Goal: Obtain resource: Download file/media

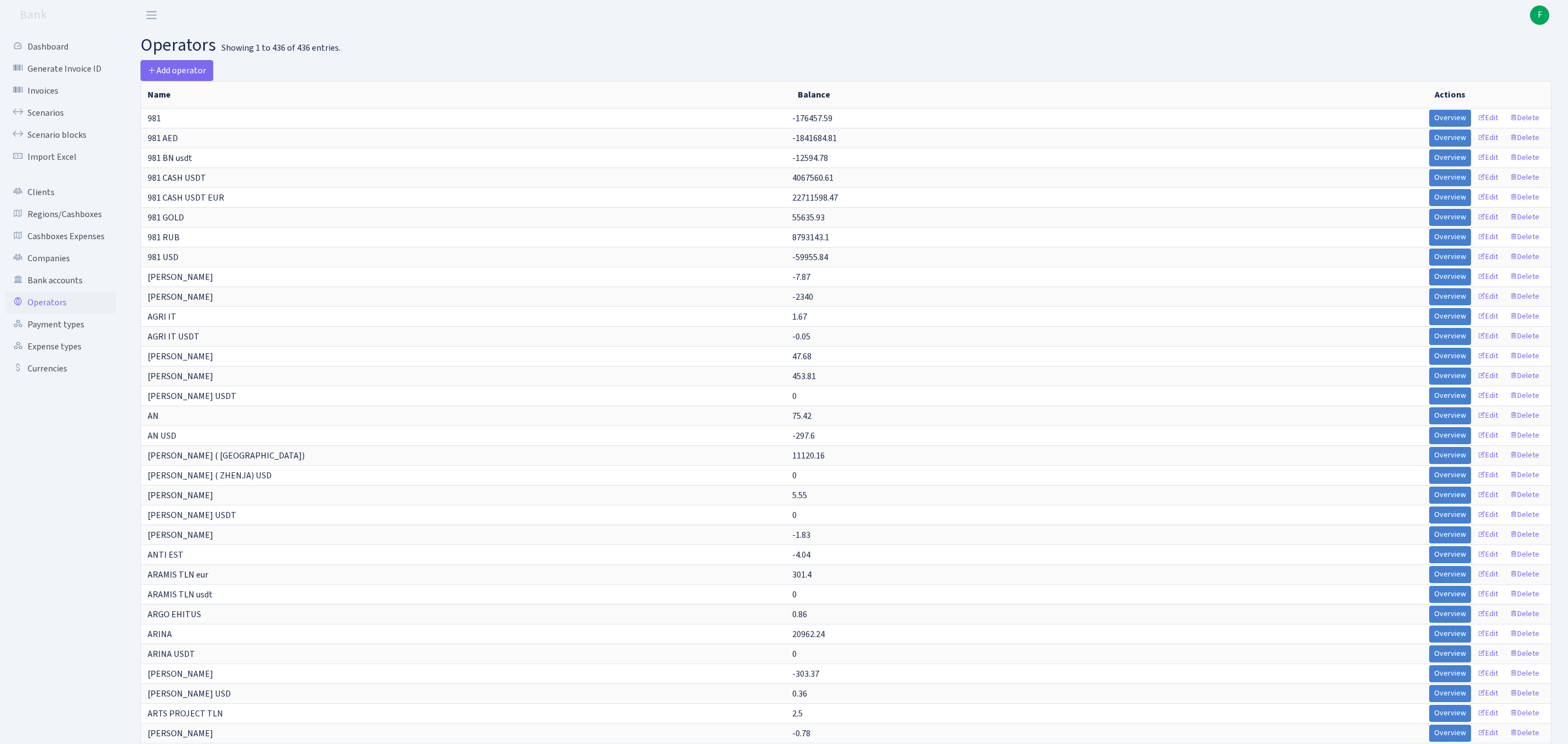
select select "-1"
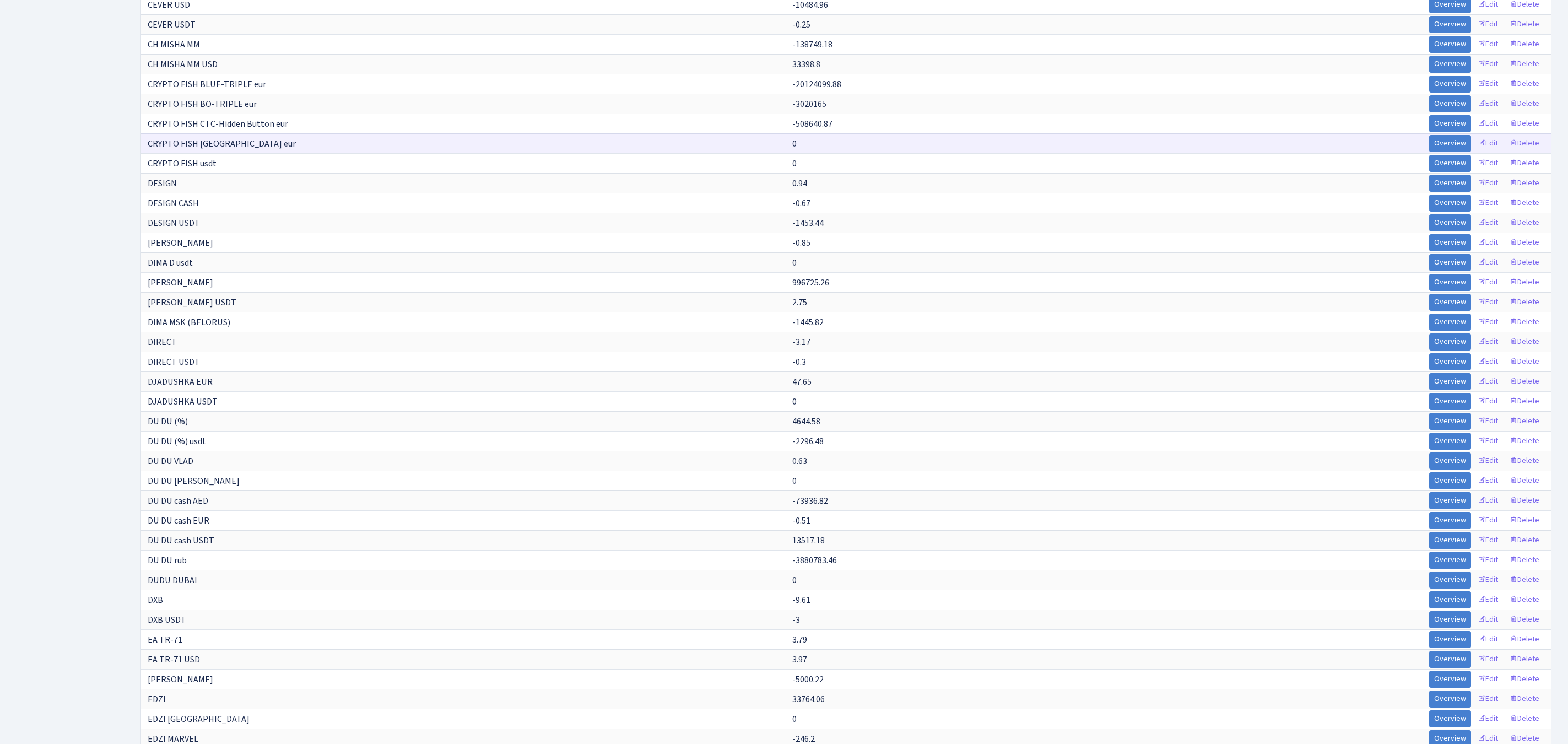
scroll to position [2460, 0]
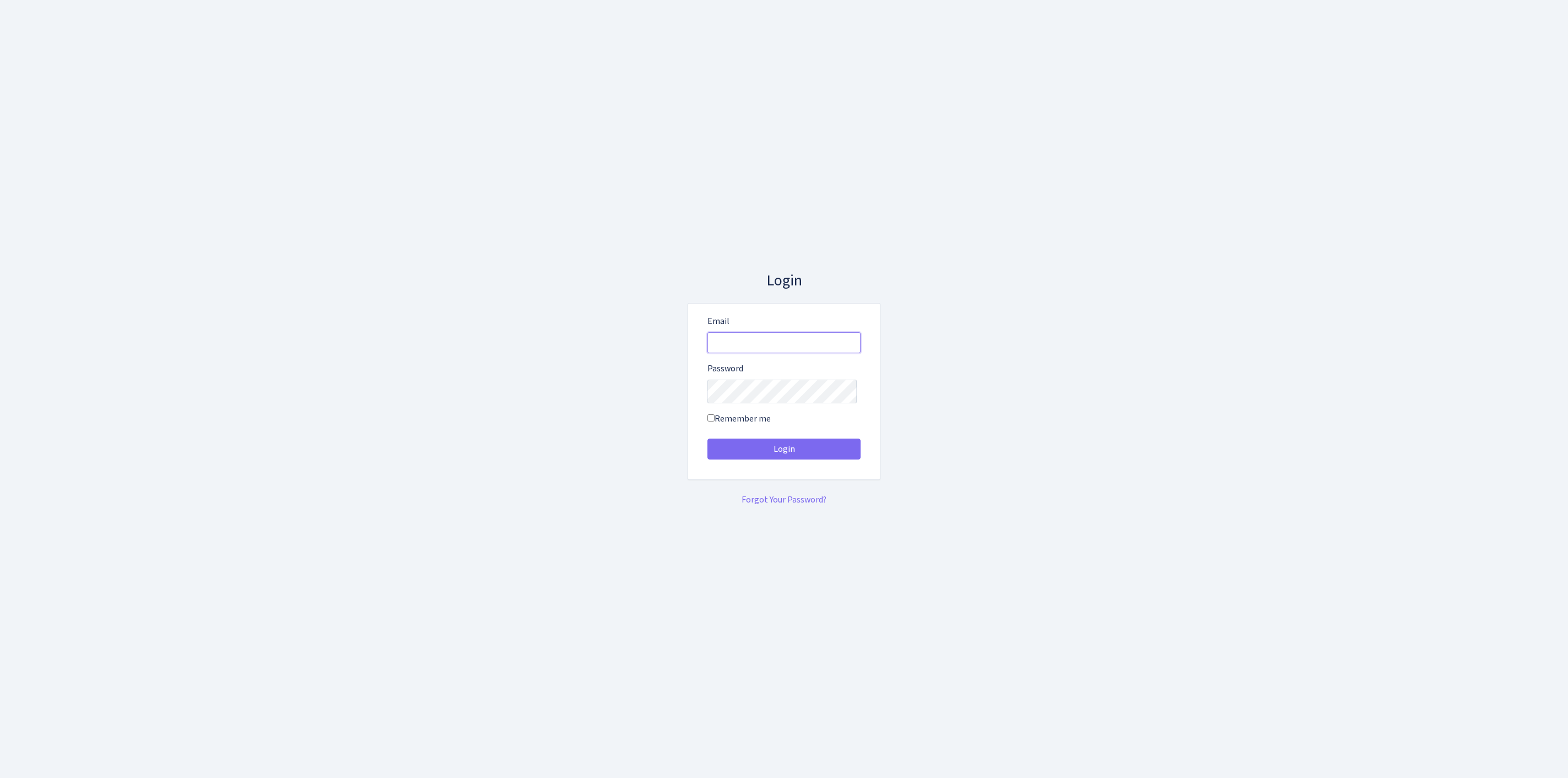
type input "feitan@bank.com"
click at [784, 453] on button "Login" at bounding box center [784, 449] width 153 height 21
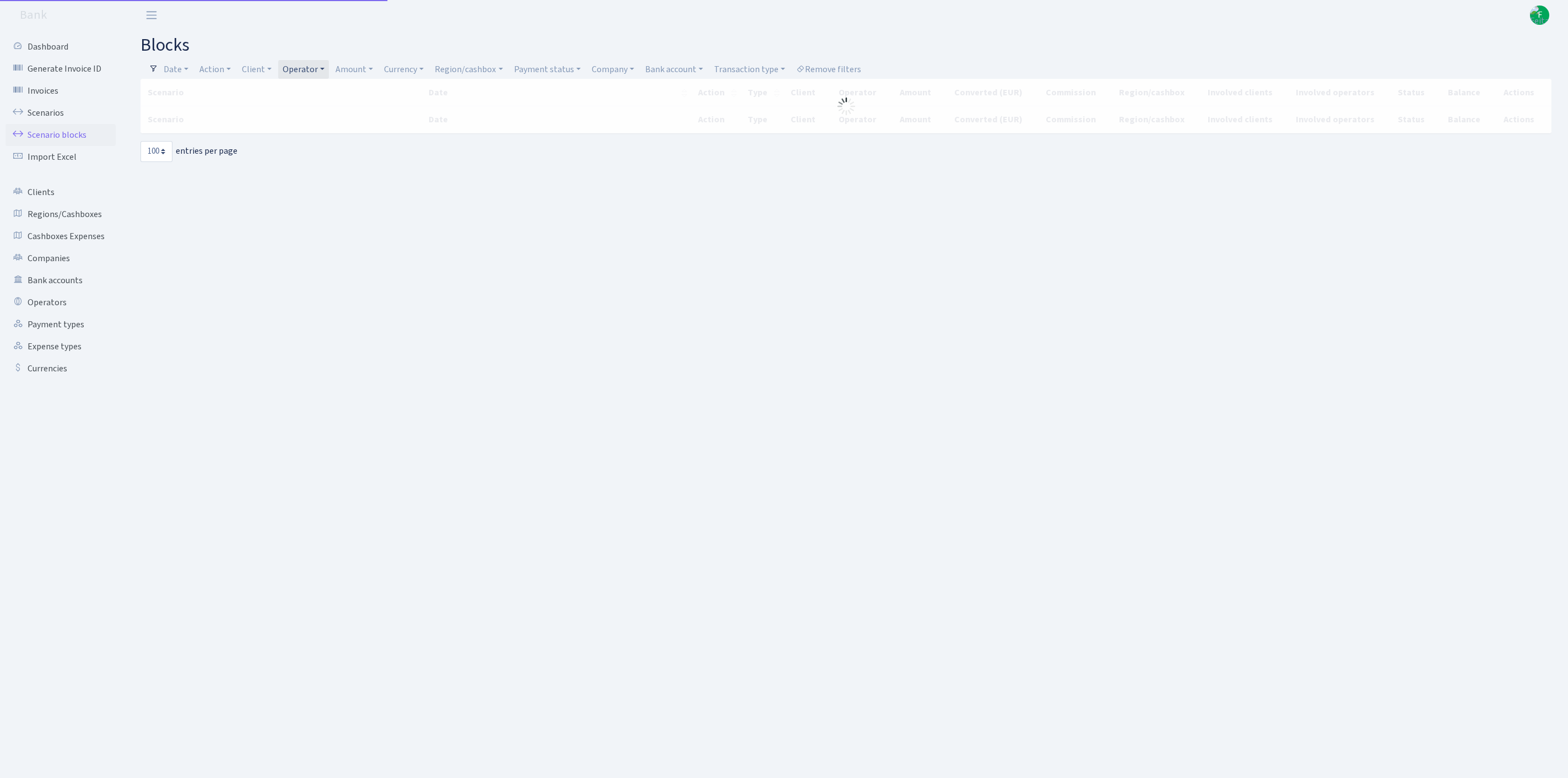
select select "100"
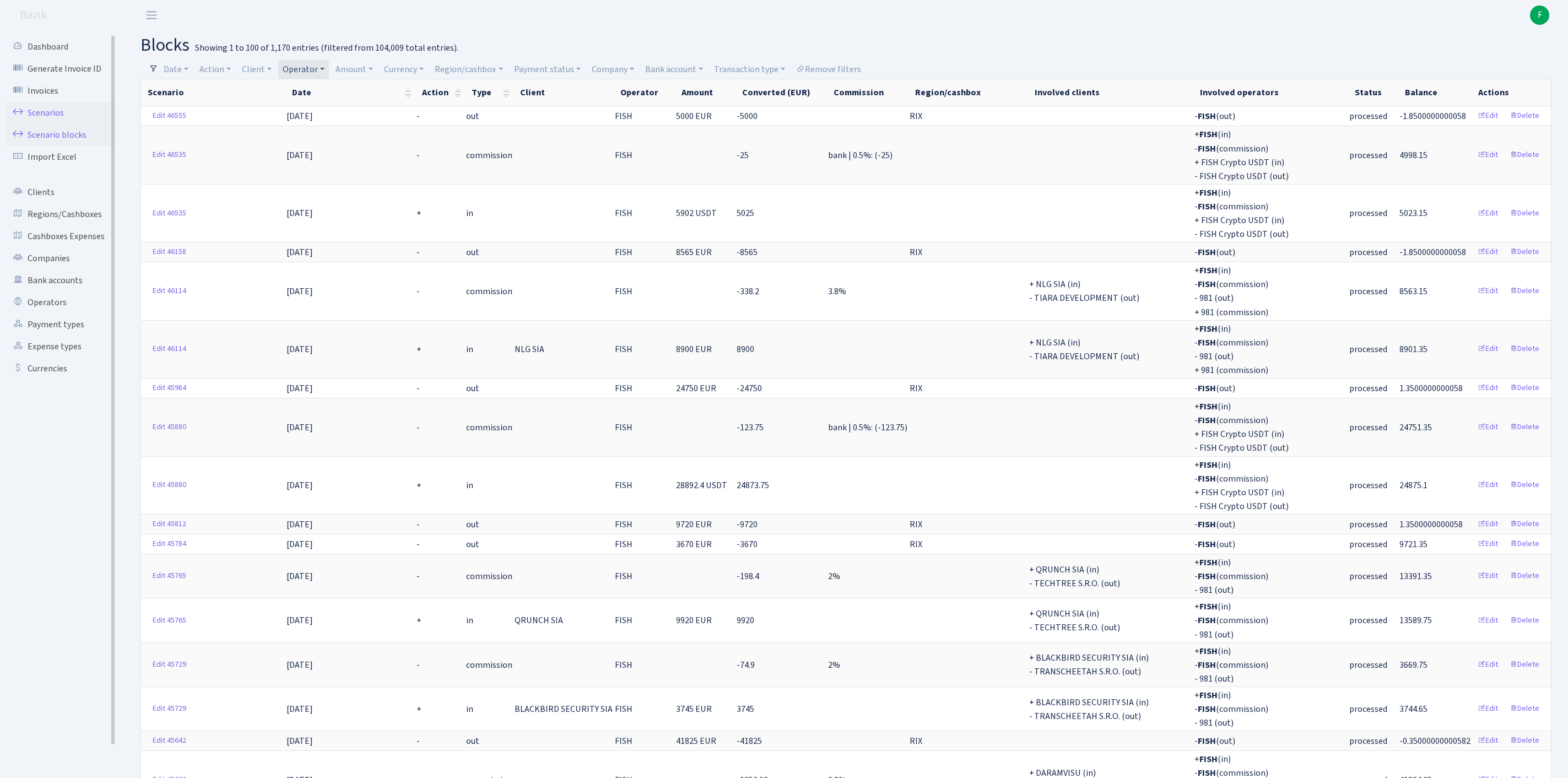
click at [60, 124] on link "Scenarios" at bounding box center [60, 113] width 111 height 22
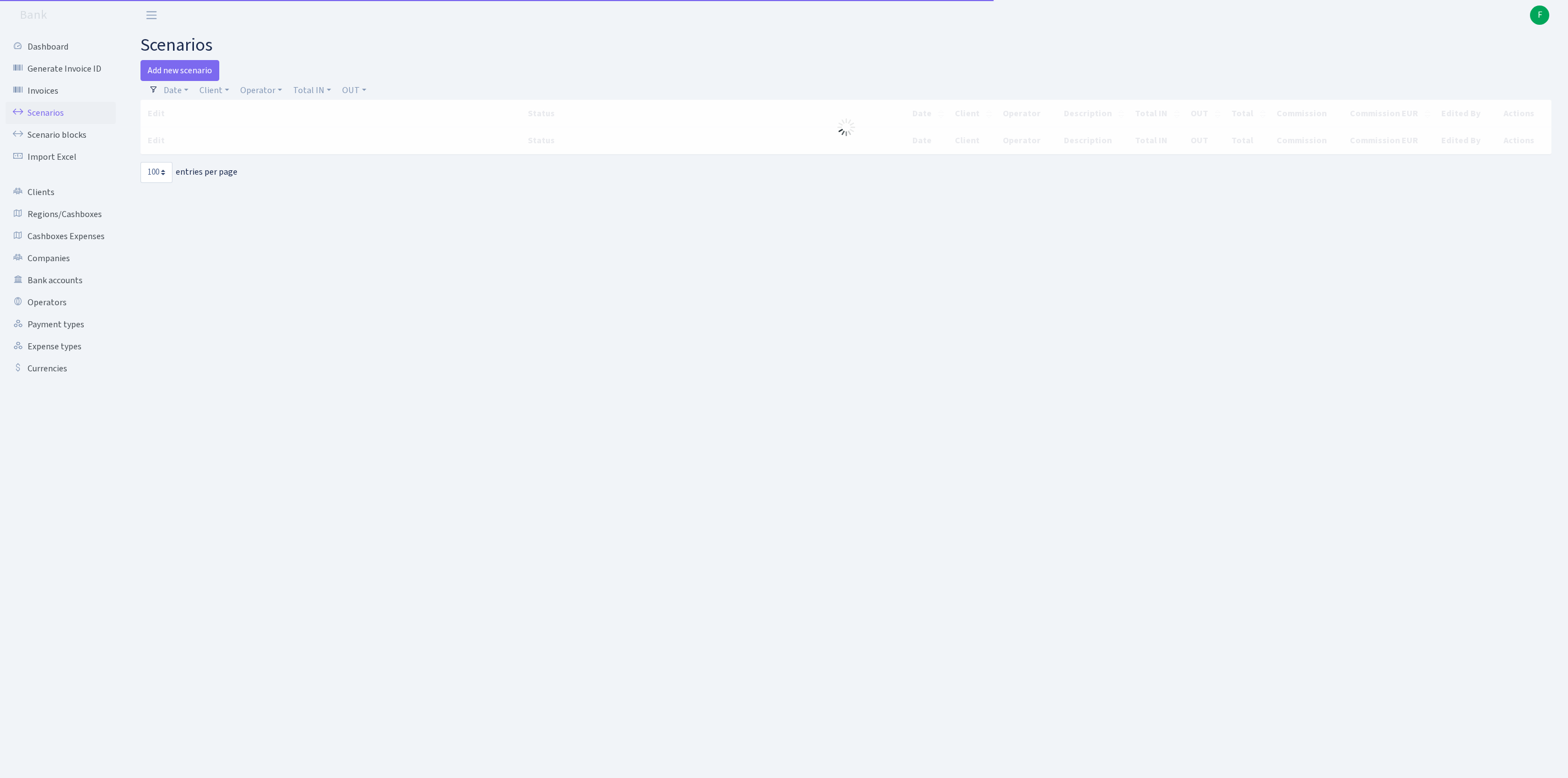
select select "100"
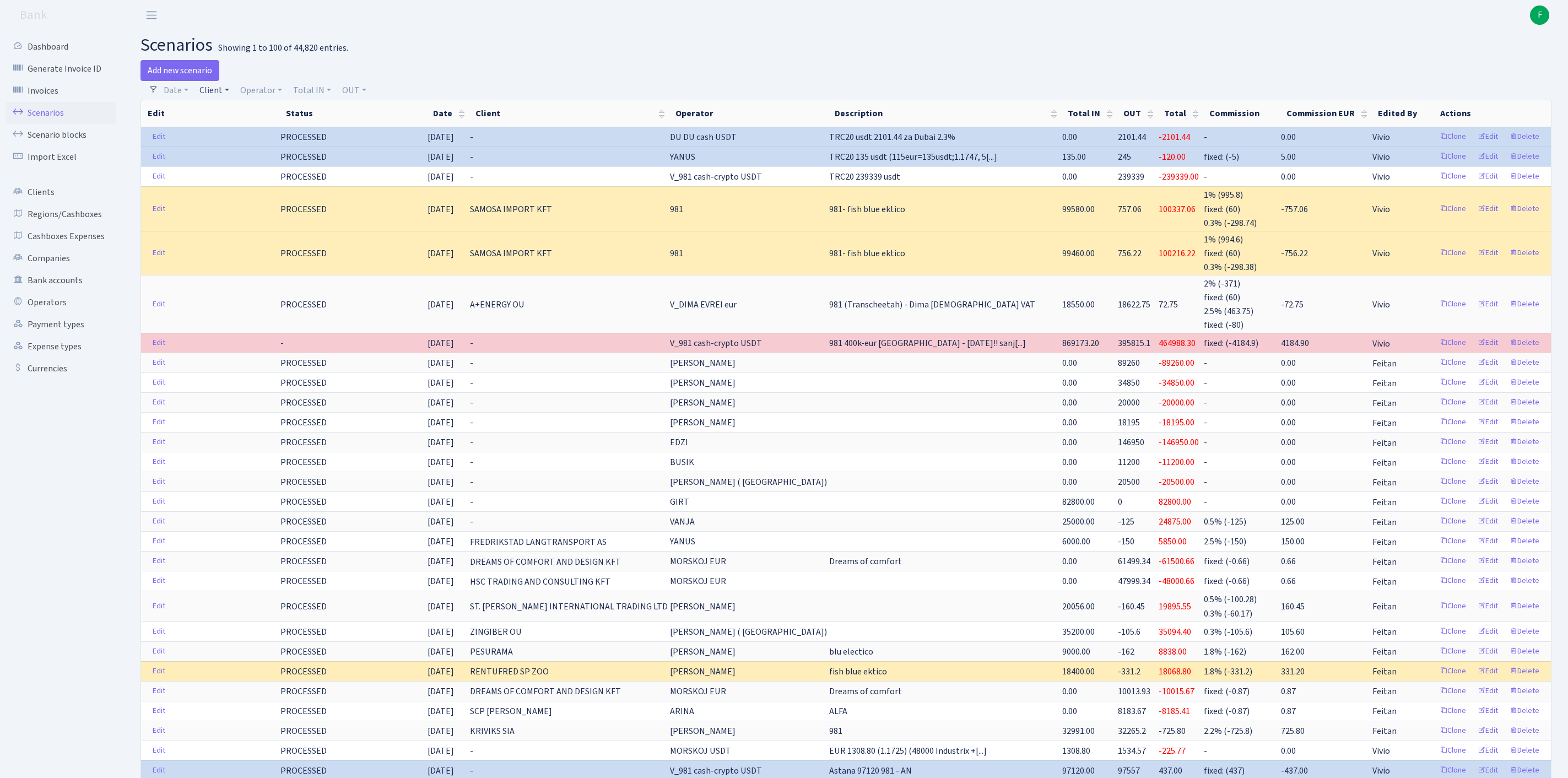
click at [223, 97] on link "Client" at bounding box center [214, 90] width 39 height 19
click at [233, 135] on input "search" at bounding box center [244, 130] width 91 height 17
type input "LEKA"
click at [273, 160] on li "LEKA LOGISTICS SIA" at bounding box center [244, 150] width 94 height 19
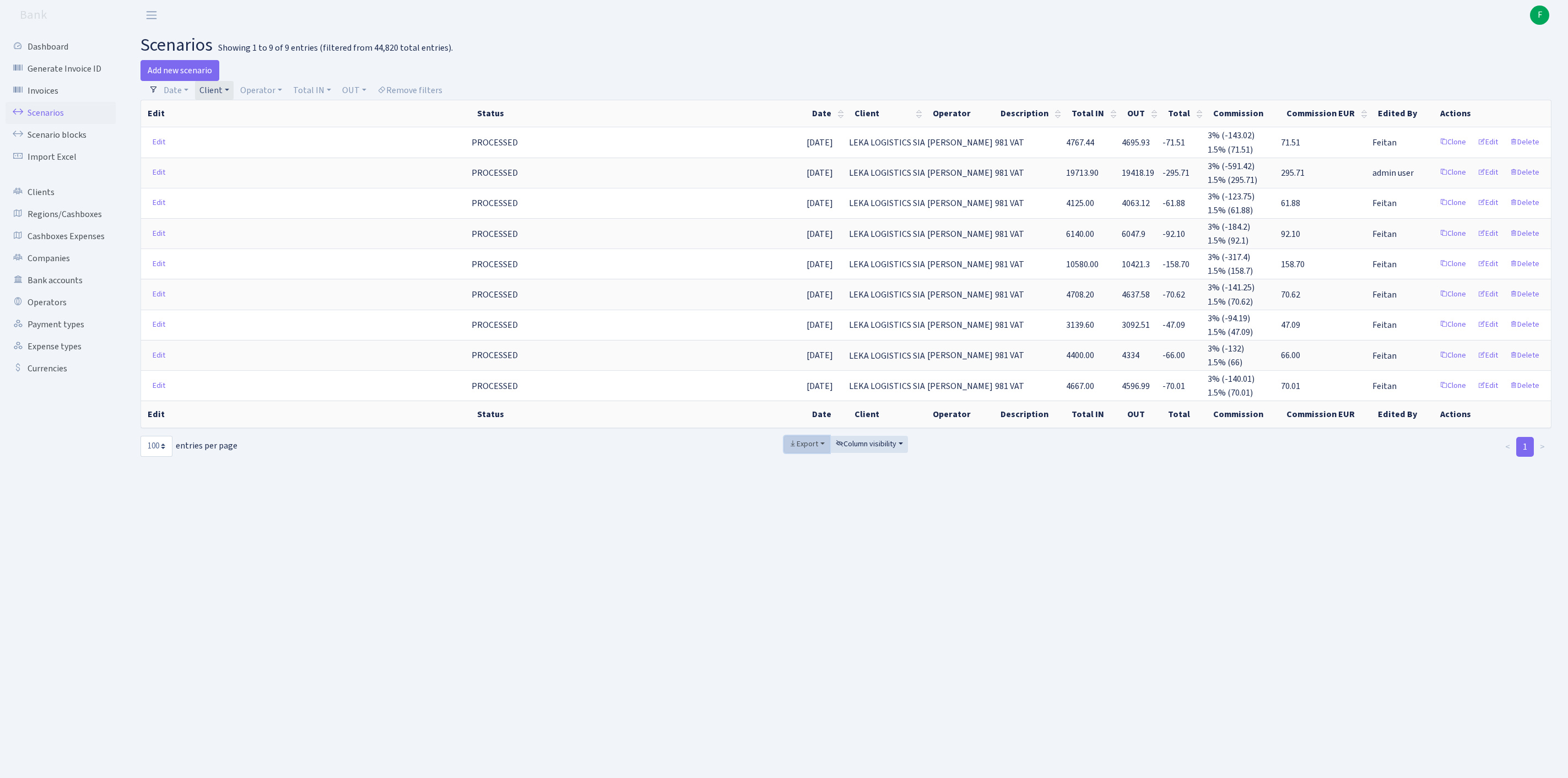
click at [796, 450] on span "Export" at bounding box center [804, 444] width 29 height 11
click at [656, 549] on main "scenarios Showing 1 to 9 of 9 entries (filtered from 44,820 total entries). Add…" at bounding box center [846, 390] width 1444 height 720
click at [57, 313] on link "Operators" at bounding box center [60, 302] width 111 height 22
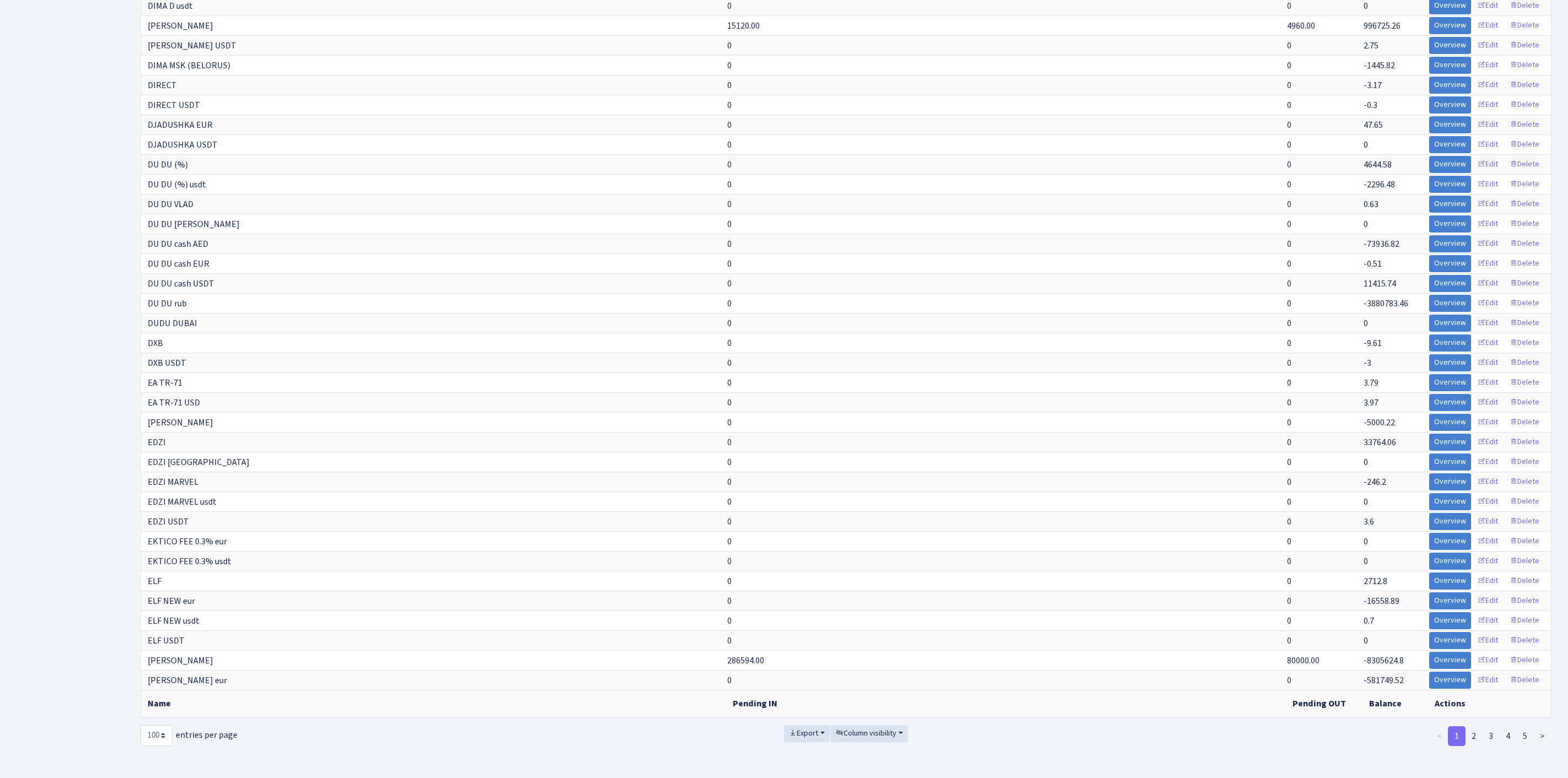
scroll to position [1913, 0]
select select "-1"
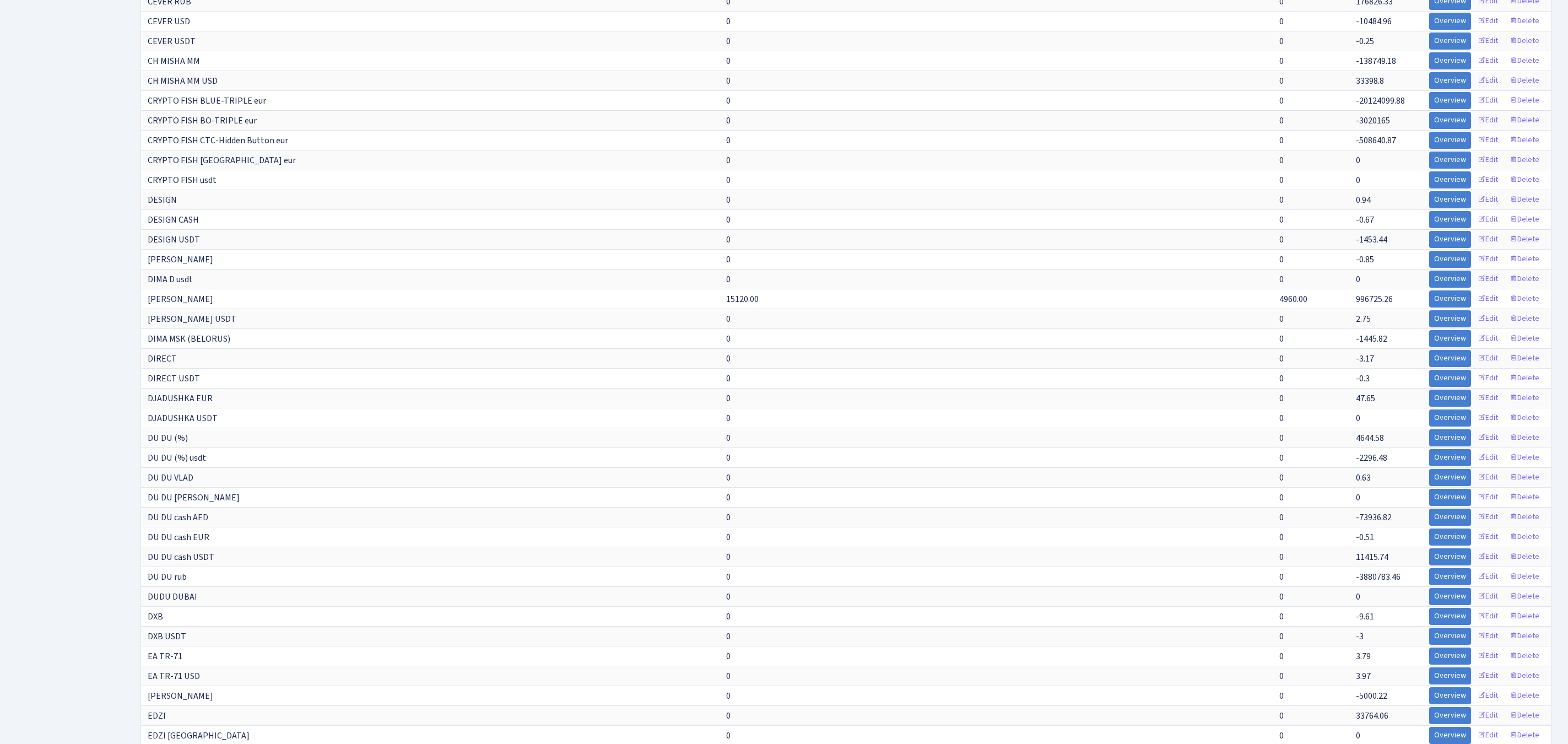
scroll to position [6750, 0]
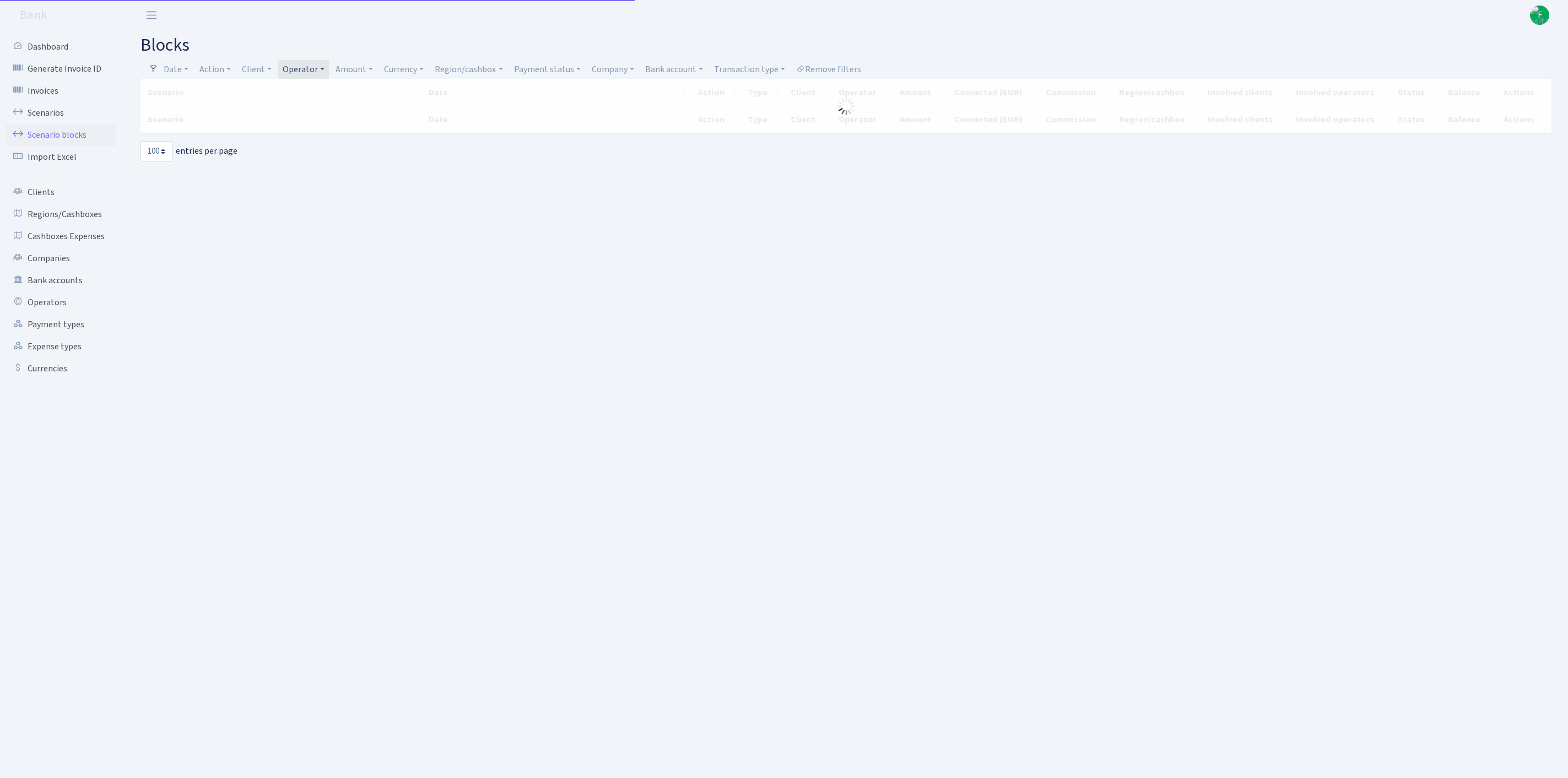
select select "100"
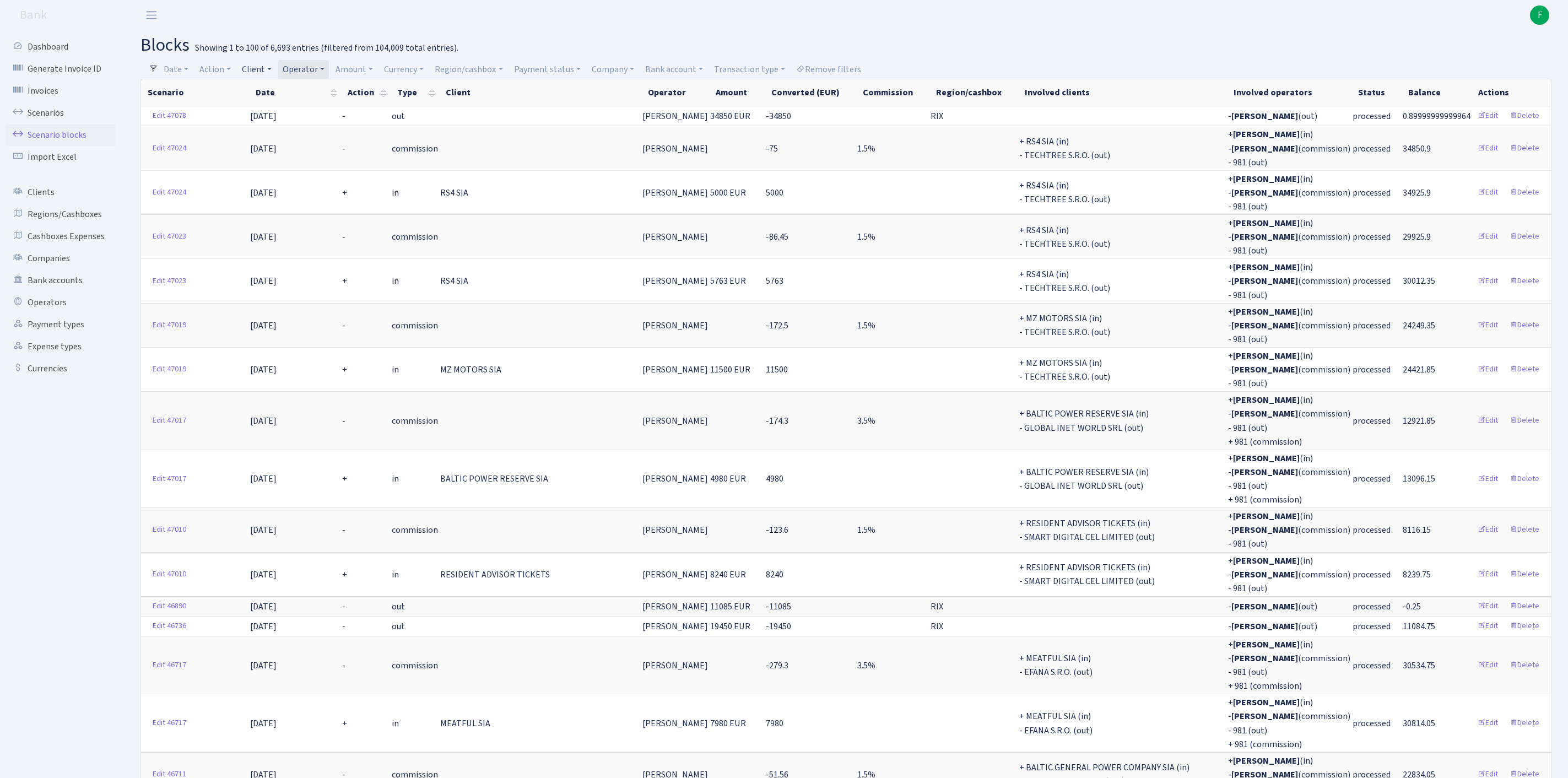
click at [272, 70] on link "Client" at bounding box center [257, 70] width 39 height 19
click at [288, 112] on input "search" at bounding box center [287, 109] width 91 height 17
type input "LEKA"
click at [310, 138] on li "LEKA LOGISTICS SIA" at bounding box center [287, 129] width 94 height 19
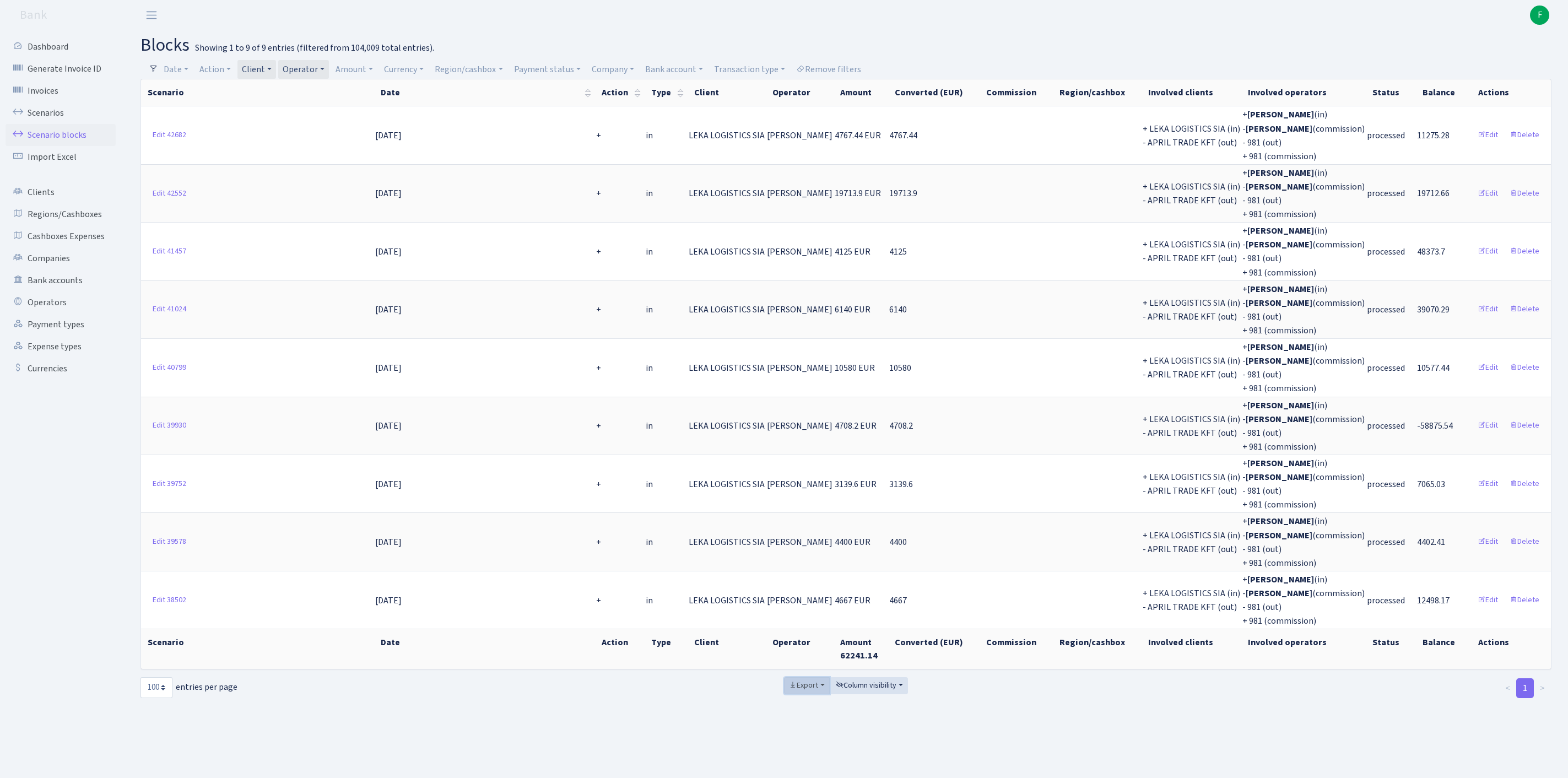
click at [795, 691] on span "Export" at bounding box center [804, 685] width 29 height 11
click at [806, 613] on link "Excel" at bounding box center [828, 605] width 88 height 17
